Goal: Task Accomplishment & Management: Manage account settings

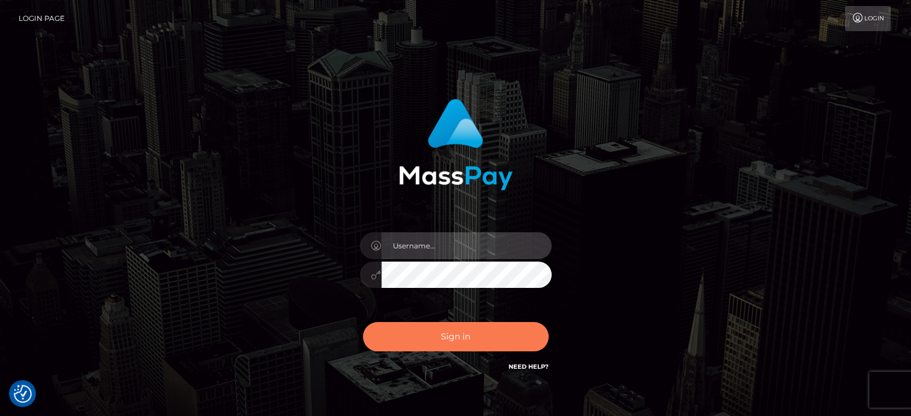
type input "Reynaldo.xcite"
click at [455, 336] on button "Sign in" at bounding box center [456, 336] width 186 height 29
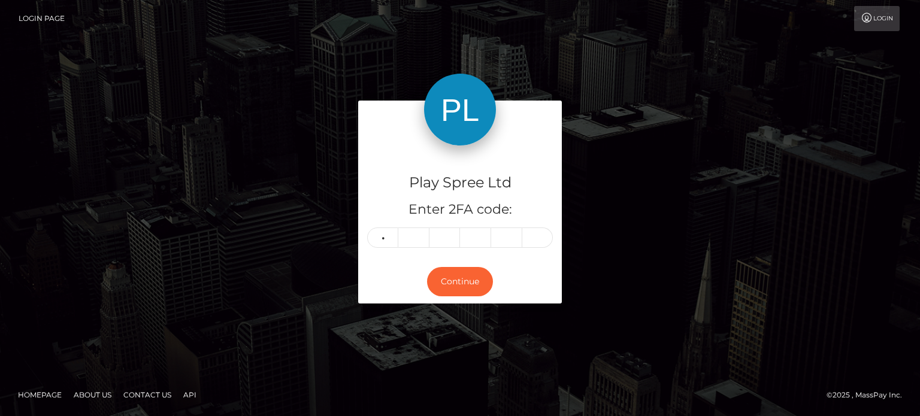
type input "2"
type input "9"
type input "6"
type input "8"
type input "9"
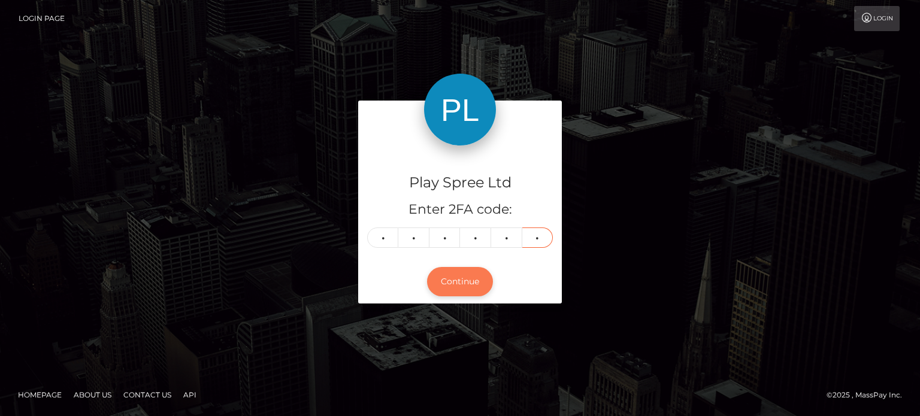
type input "5"
click at [469, 285] on button "Continue" at bounding box center [460, 281] width 66 height 29
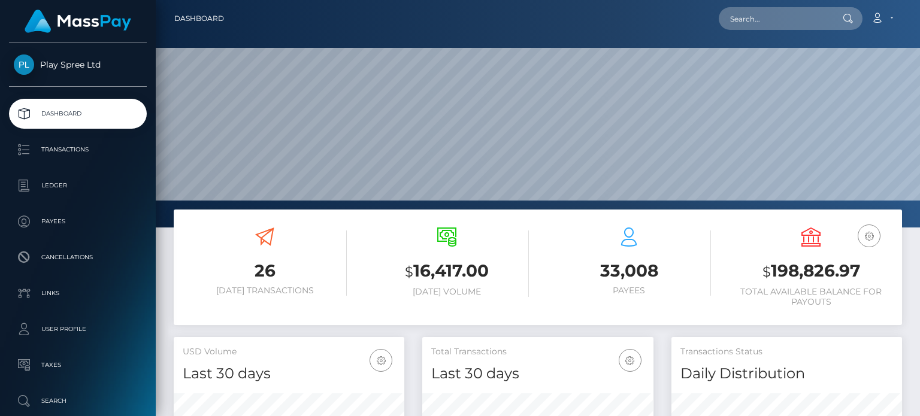
scroll to position [212, 230]
drag, startPoint x: 863, startPoint y: 272, endPoint x: 760, endPoint y: 267, distance: 102.6
click at [760, 267] on h3 "$ 198,826.97" at bounding box center [811, 271] width 164 height 25
copy h3 "$ 198,826.97"
